Goal: Transaction & Acquisition: Purchase product/service

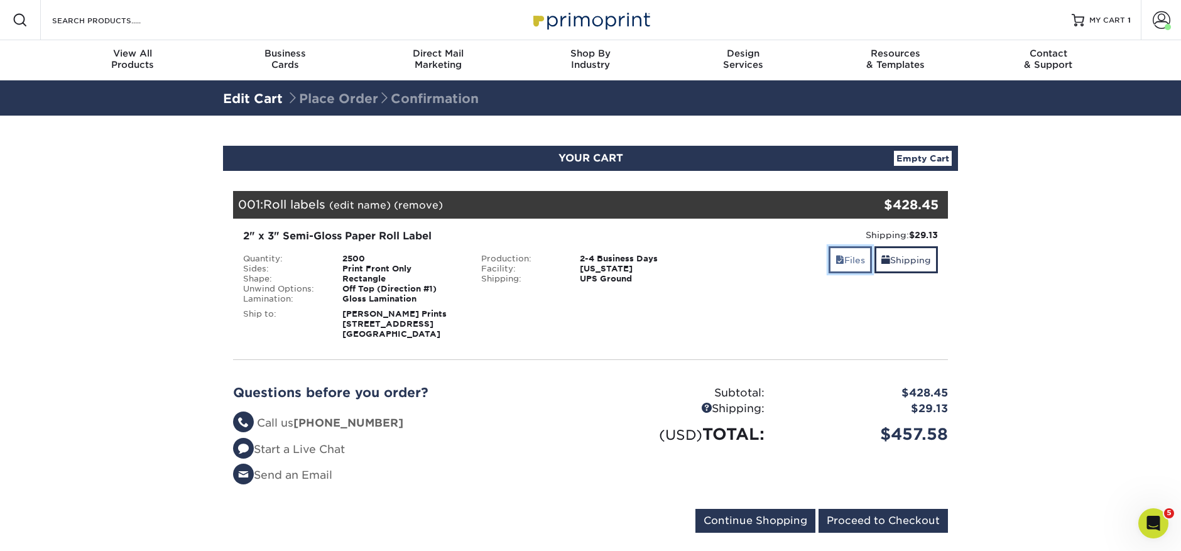
click at [841, 253] on link "Files" at bounding box center [850, 259] width 43 height 27
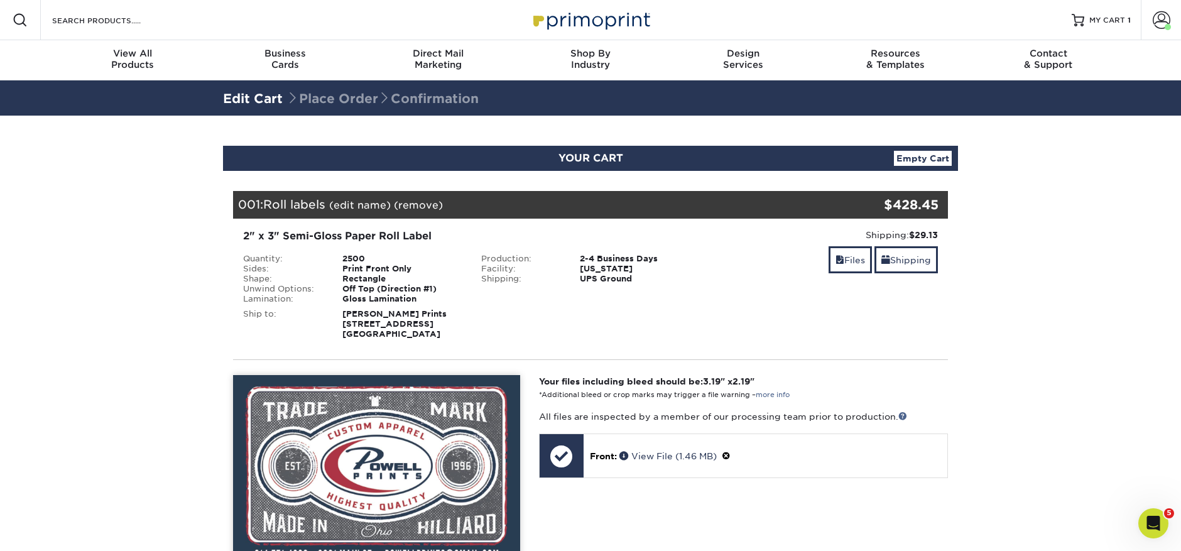
click at [370, 202] on link "(edit name)" at bounding box center [360, 205] width 62 height 12
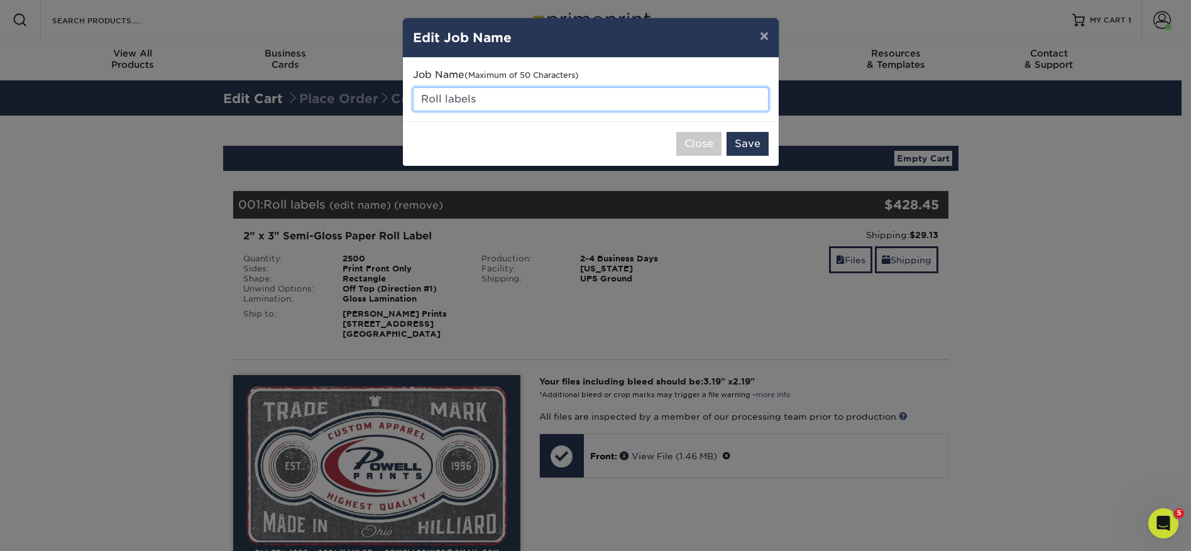
click at [557, 101] on input "Roll labels" at bounding box center [591, 99] width 356 height 24
type input "Roll labels - reorder"
click at [751, 147] on button "Save" at bounding box center [747, 144] width 42 height 24
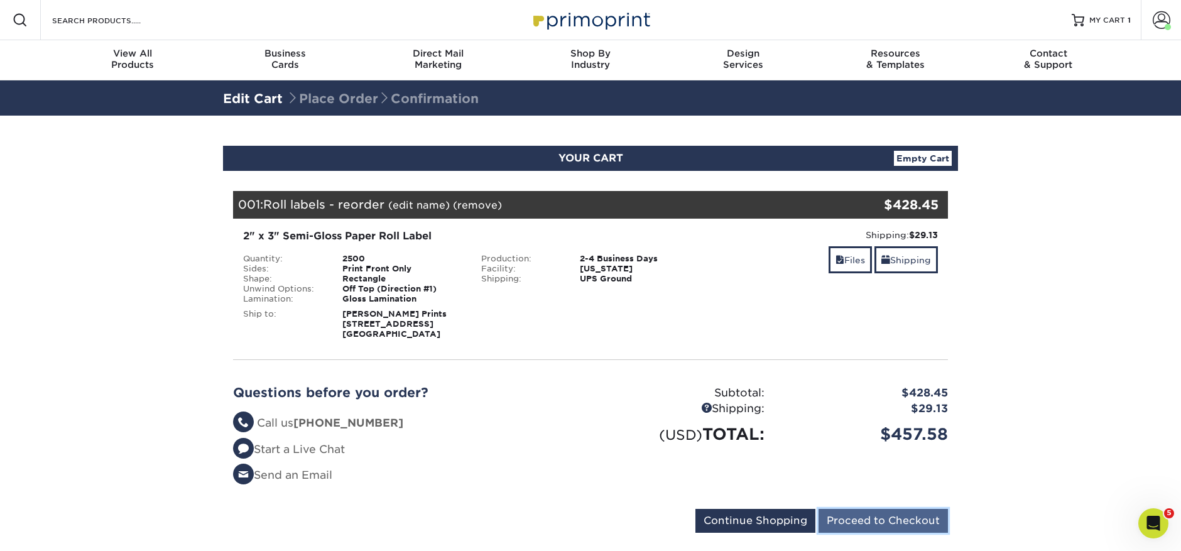
click at [865, 527] on input "Proceed to Checkout" at bounding box center [883, 521] width 129 height 24
click at [1161, 18] on span at bounding box center [1162, 20] width 18 height 18
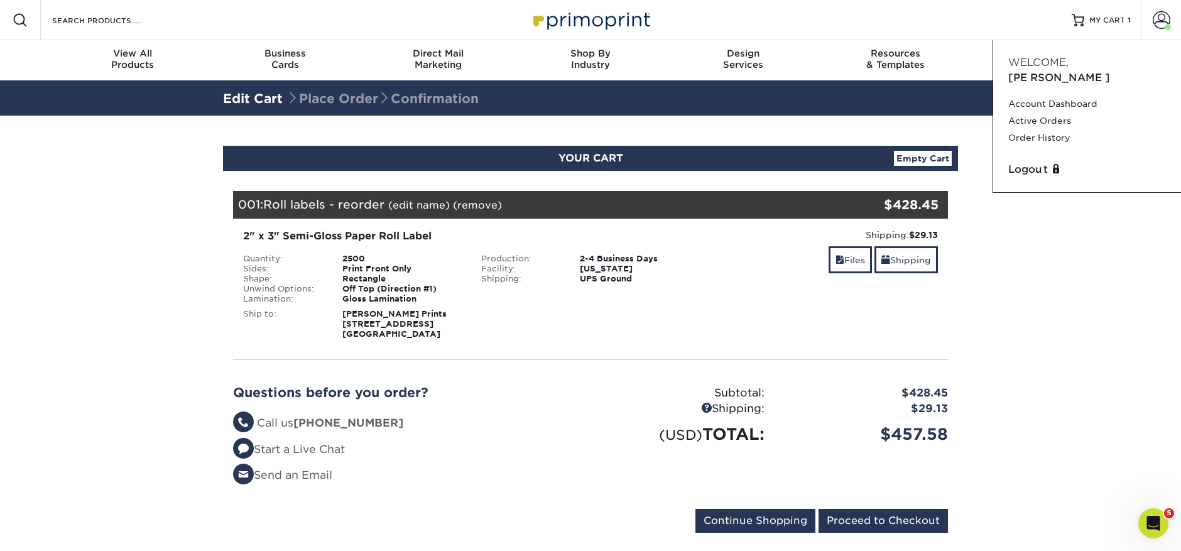
click at [1100, 284] on section "YOUR CART Empty Cart Your Cart is Empty View Account Active Orders Order Histor…" at bounding box center [590, 347] width 1181 height 463
